Goal: Check status

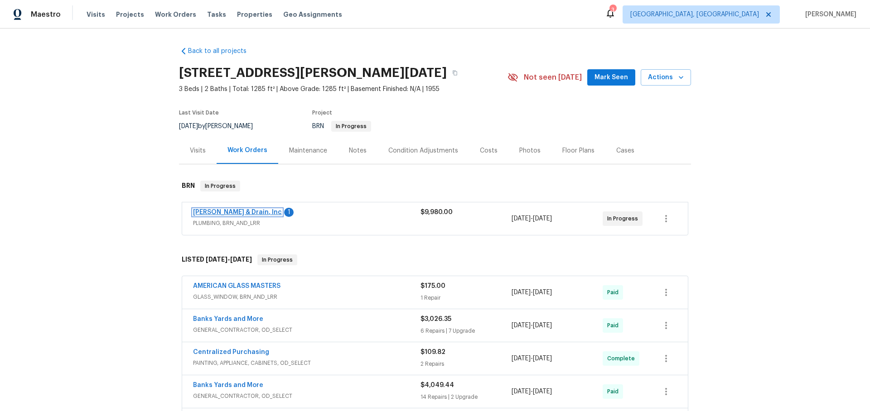
click at [233, 210] on link "[PERSON_NAME] & Drain, Inc" at bounding box center [237, 212] width 89 height 6
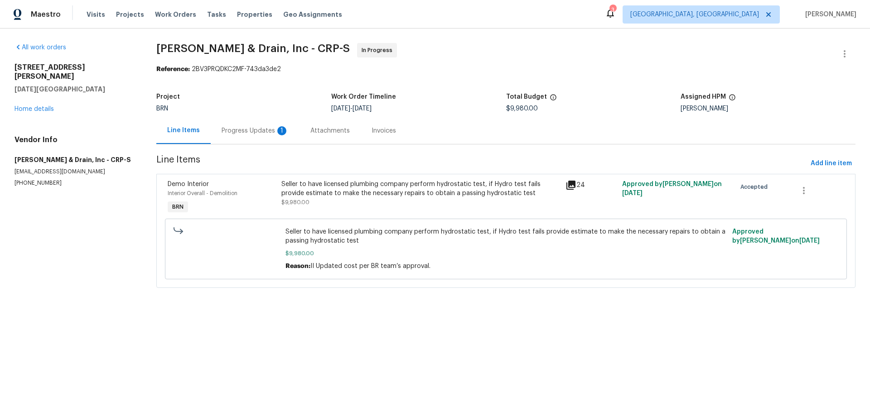
click at [262, 128] on div "Progress Updates 1" at bounding box center [255, 130] width 67 height 9
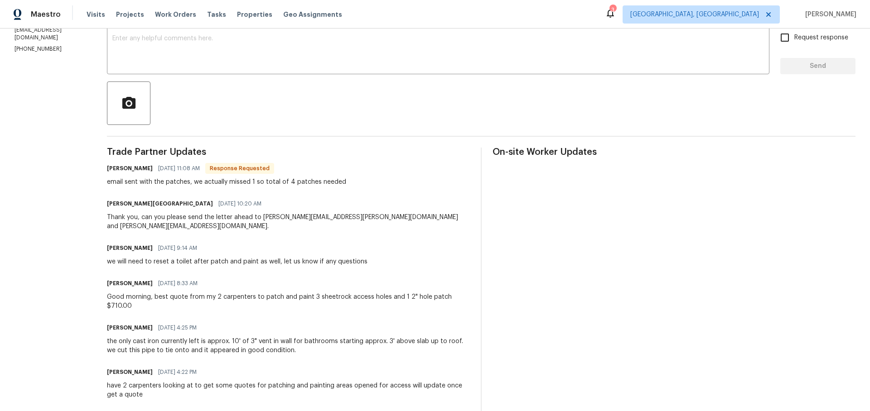
scroll to position [169, 0]
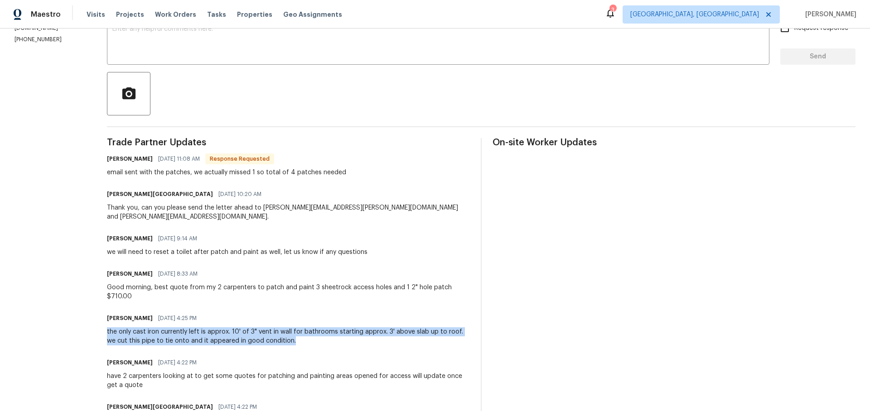
drag, startPoint x: 291, startPoint y: 323, endPoint x: 97, endPoint y: 314, distance: 194.5
copy div "the only cast iron currently left is approx. 10' of 3" vent in wall for bathroo…"
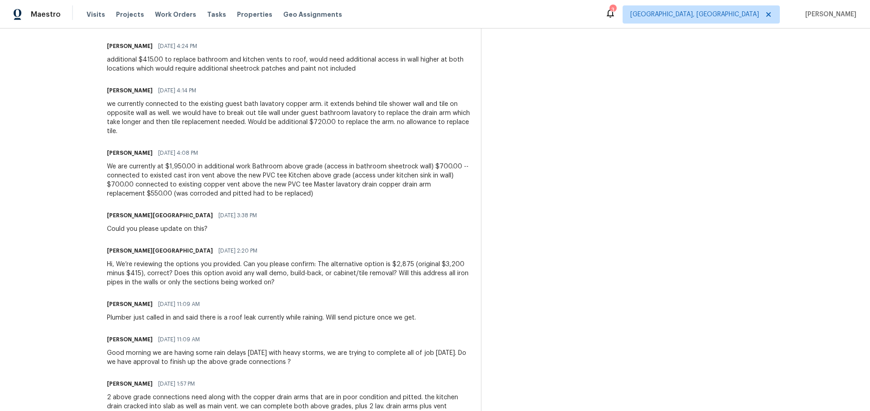
scroll to position [1000, 0]
